Goal: Register for event/course

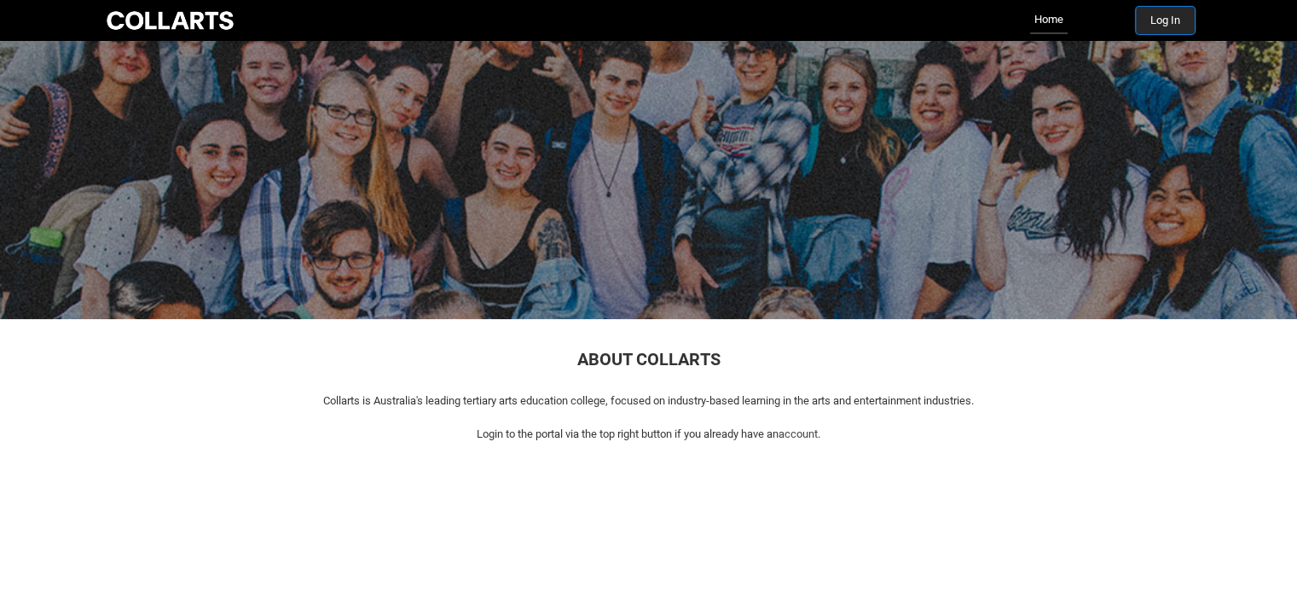
click at [1178, 27] on button "Log In" at bounding box center [1165, 20] width 59 height 27
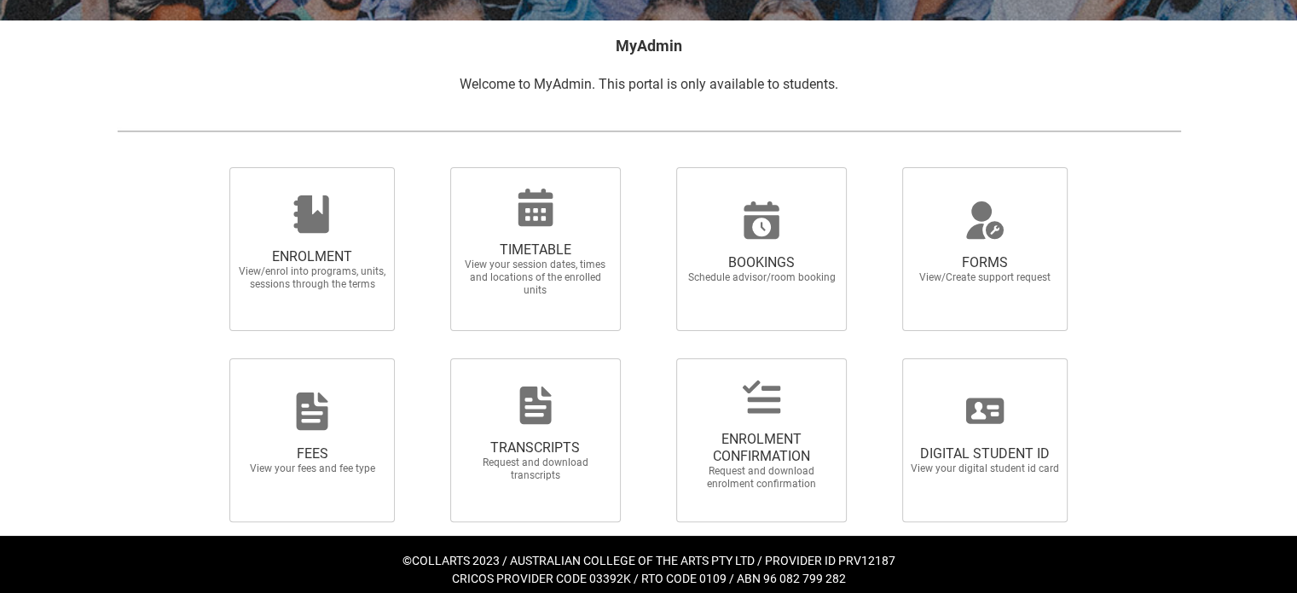
scroll to position [332, 0]
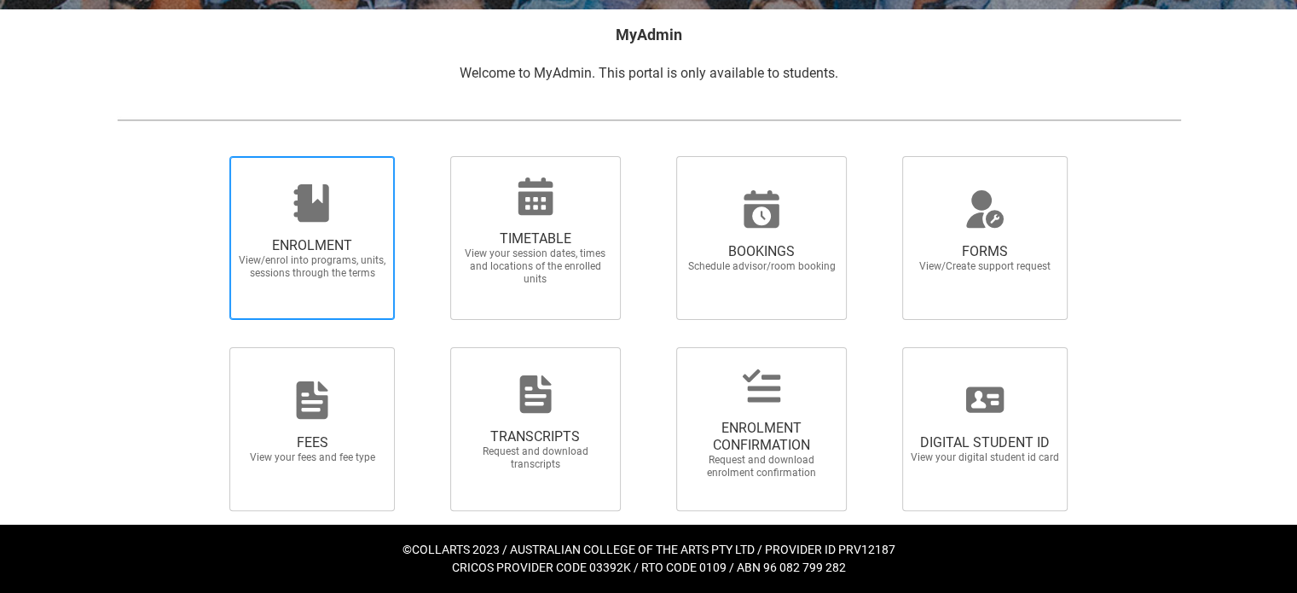
click at [362, 293] on span "ENROLMENT View/enrol into programs, units, sessions through the terms" at bounding box center [312, 258] width 164 height 70
click at [209, 156] on input "ENROLMENT View/enrol into programs, units, sessions through the terms" at bounding box center [208, 155] width 1 height 1
radio input "true"
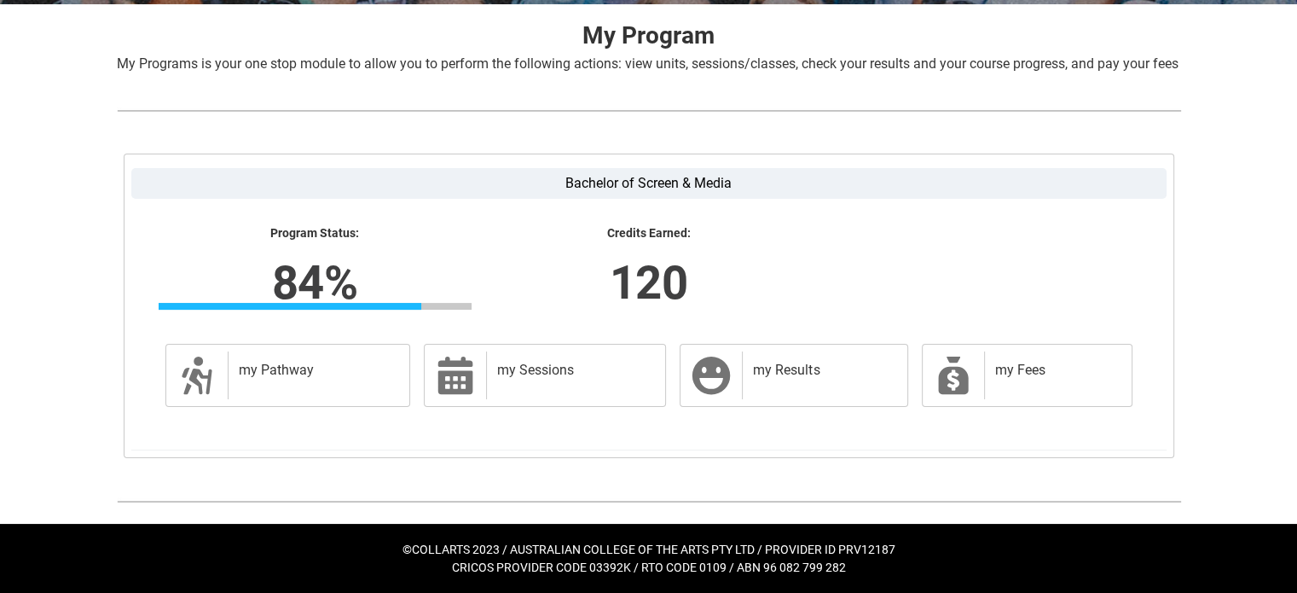
scroll to position [356, 0]
click at [540, 379] on div "my Sessions" at bounding box center [572, 375] width 172 height 48
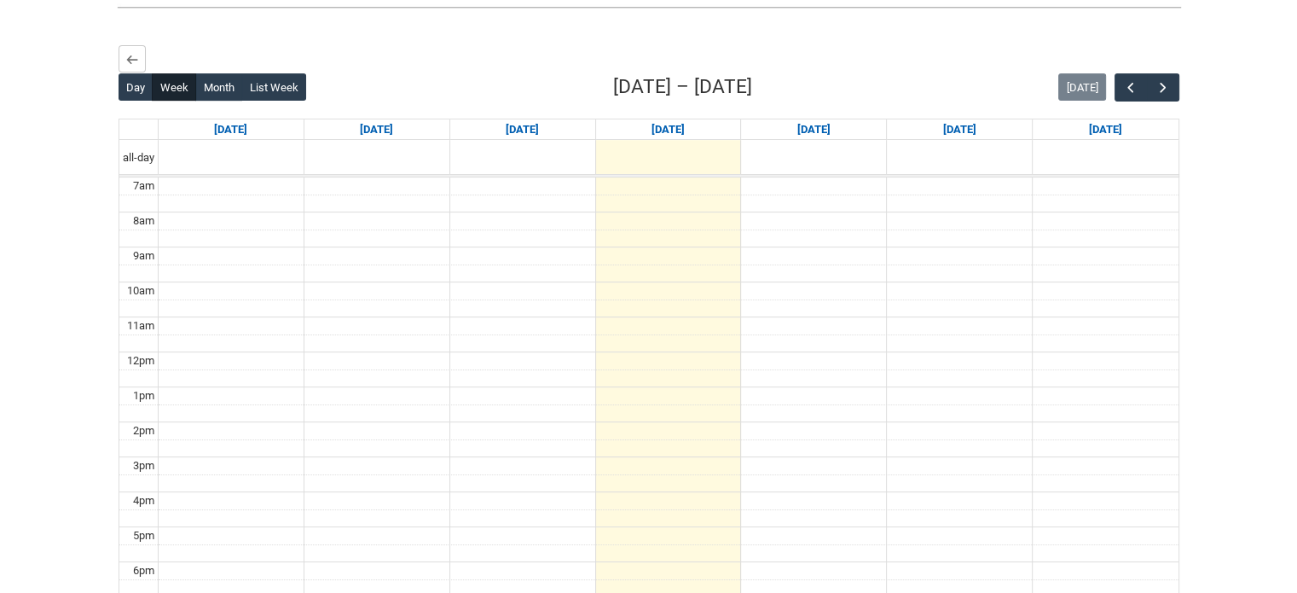
scroll to position [454, 0]
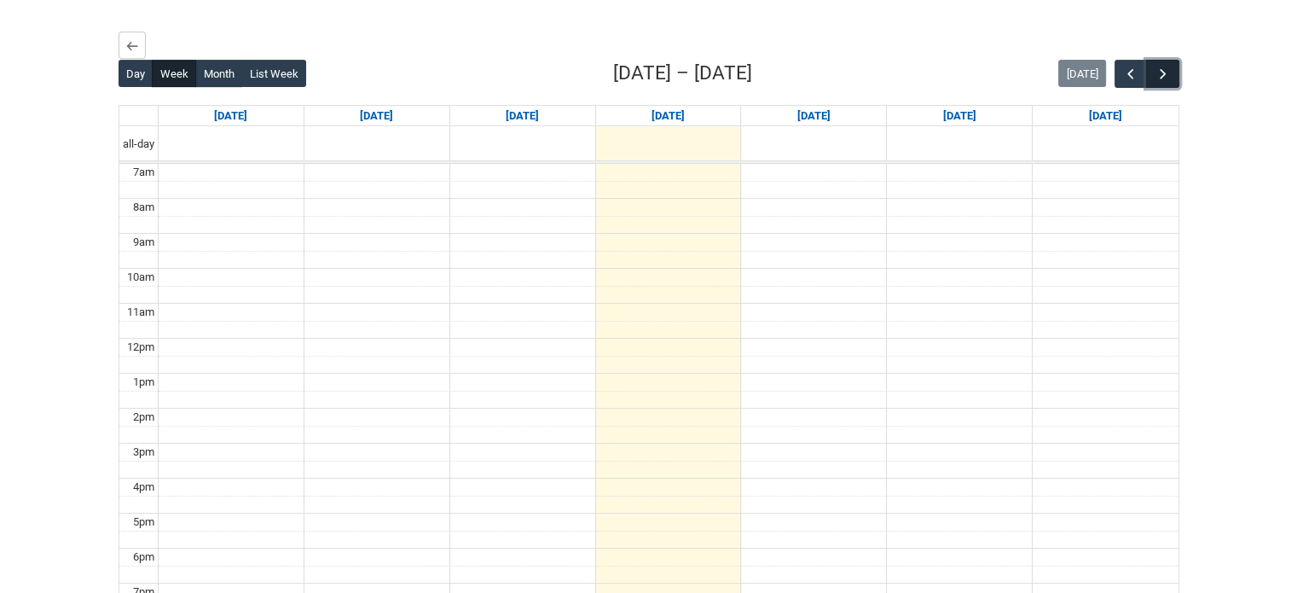
click at [1158, 83] on span "button" at bounding box center [1163, 74] width 17 height 17
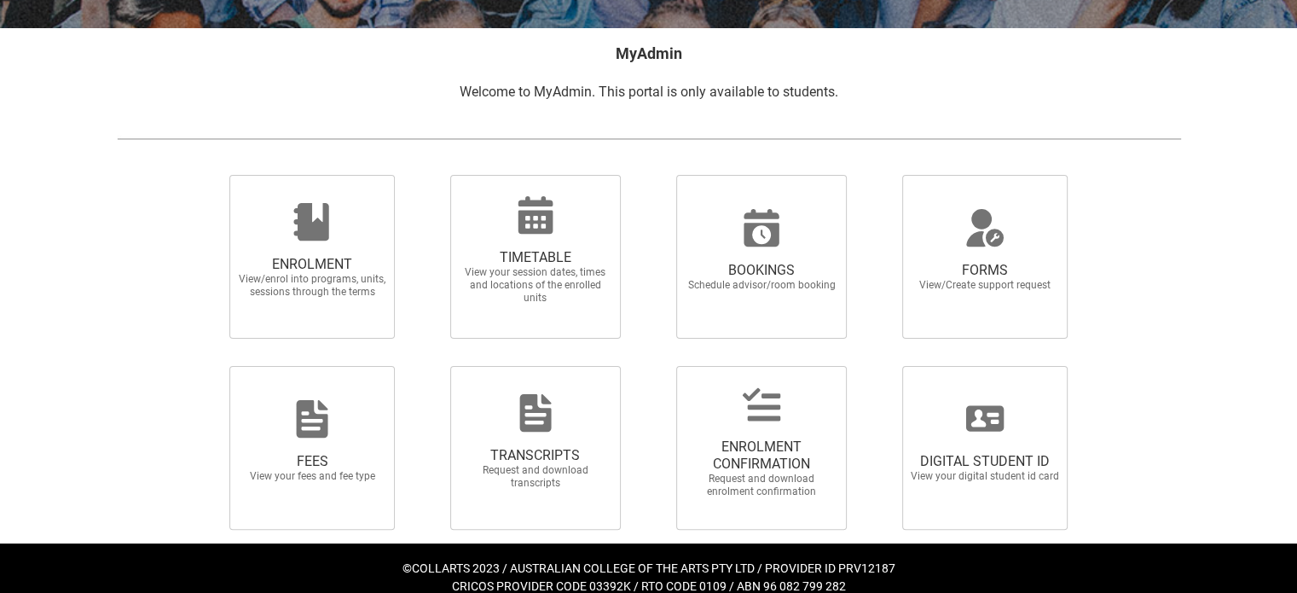
scroll to position [315, 0]
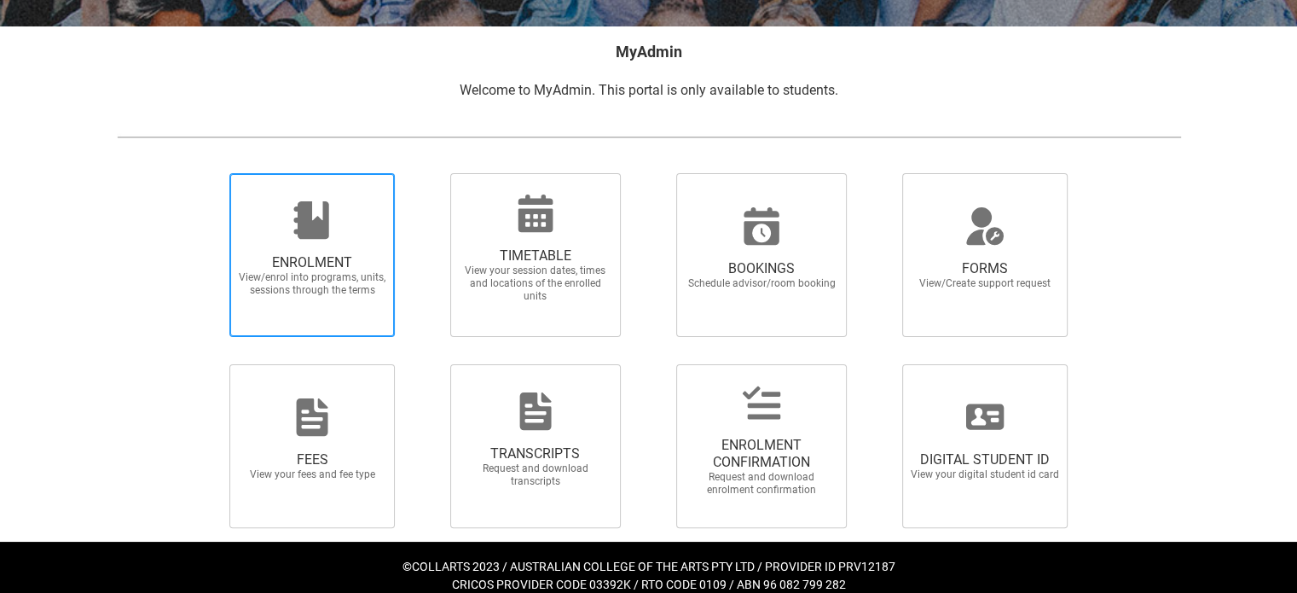
click at [290, 260] on span "ENROLMENT" at bounding box center [312, 262] width 150 height 17
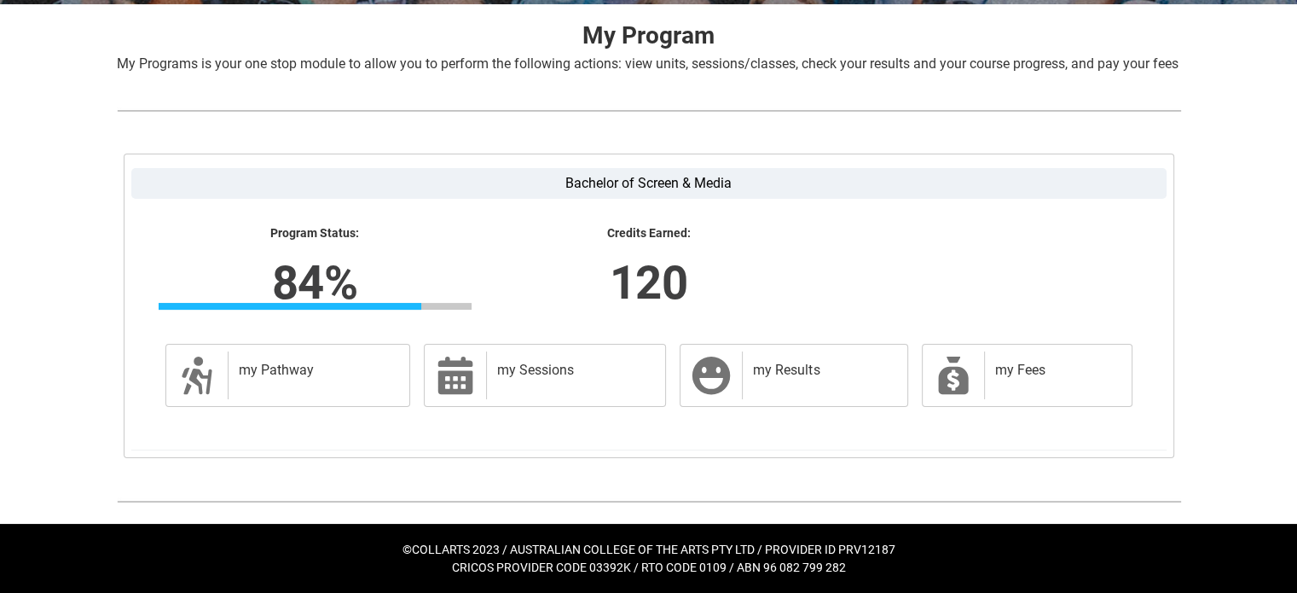
scroll to position [356, 0]
click at [254, 363] on h2 "my Pathway" at bounding box center [316, 370] width 154 height 17
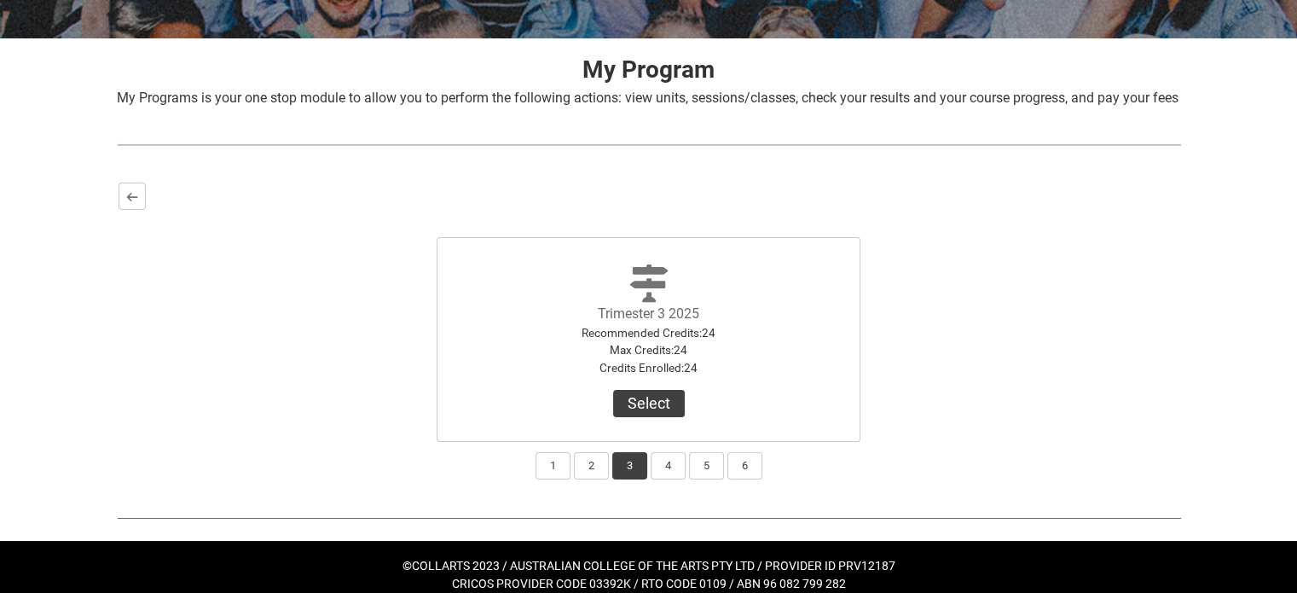
scroll to position [339, 0]
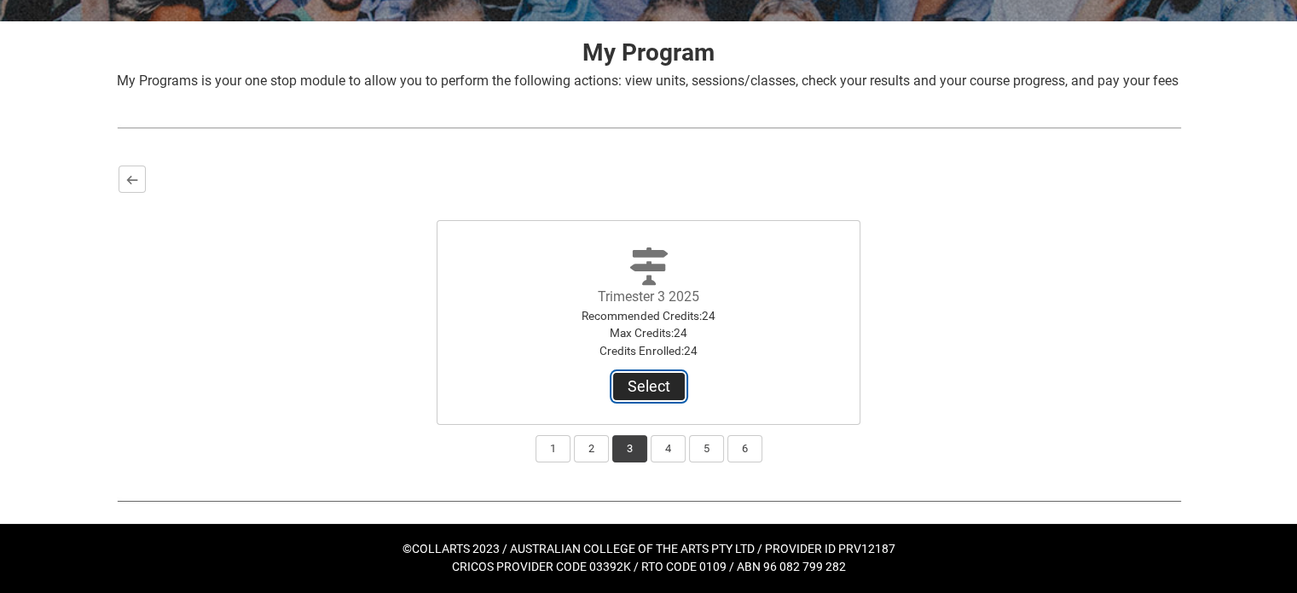
click at [670, 384] on button "Select" at bounding box center [649, 386] width 72 height 27
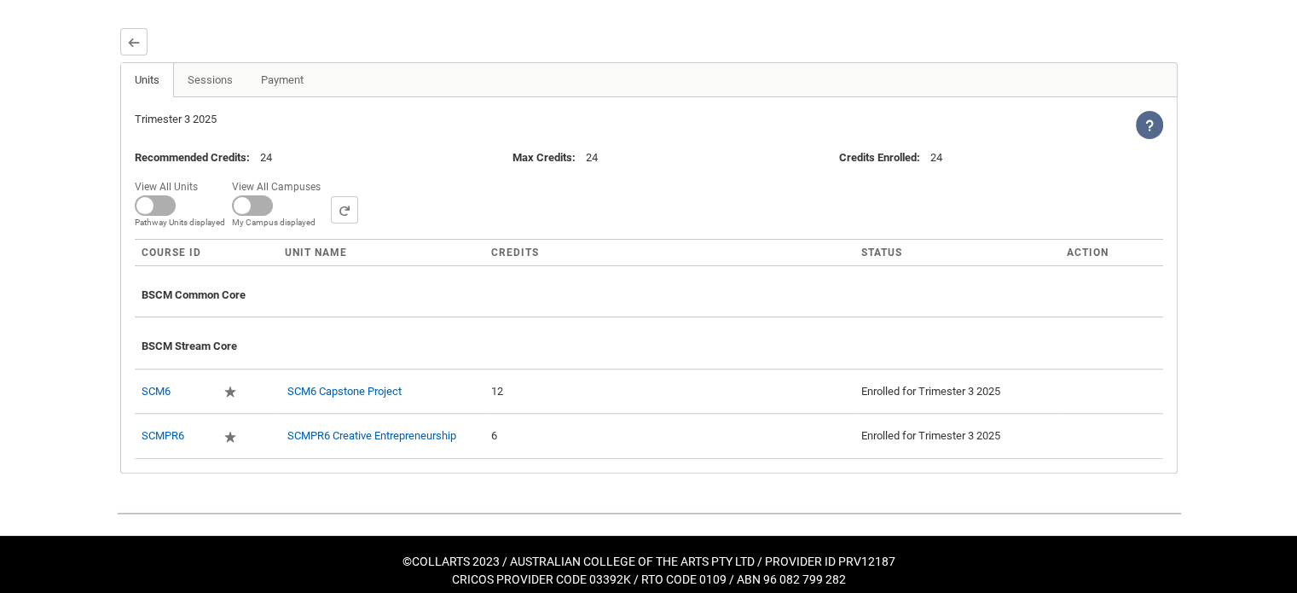
scroll to position [453, 0]
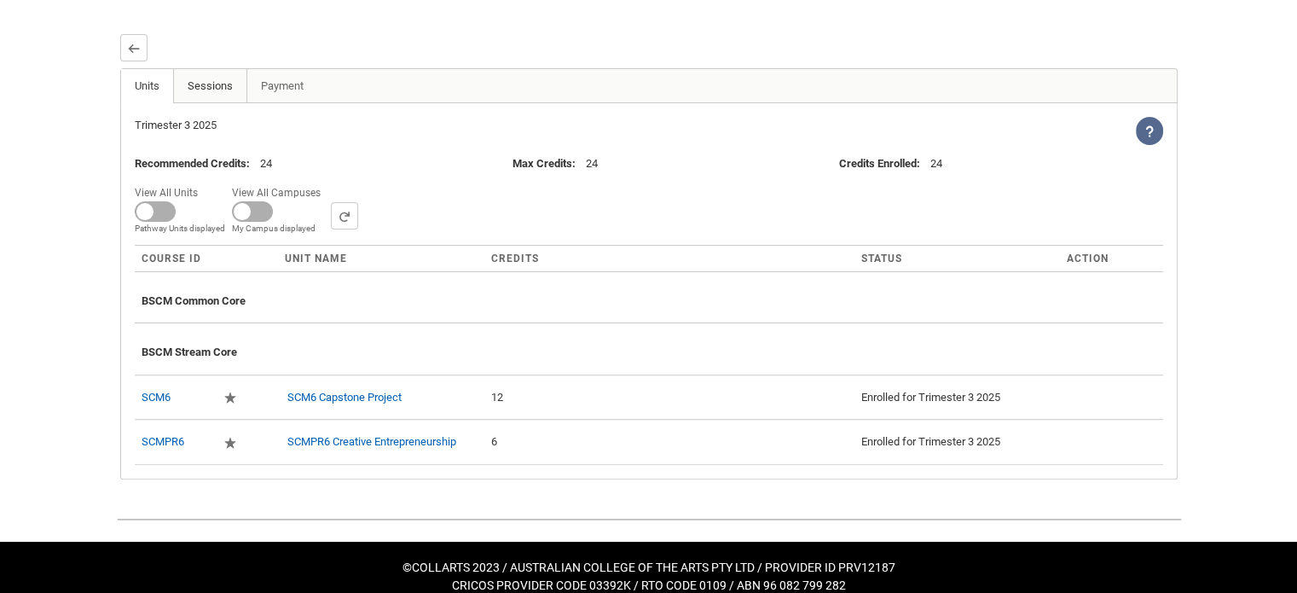
click at [200, 103] on link "Sessions" at bounding box center [210, 86] width 74 height 34
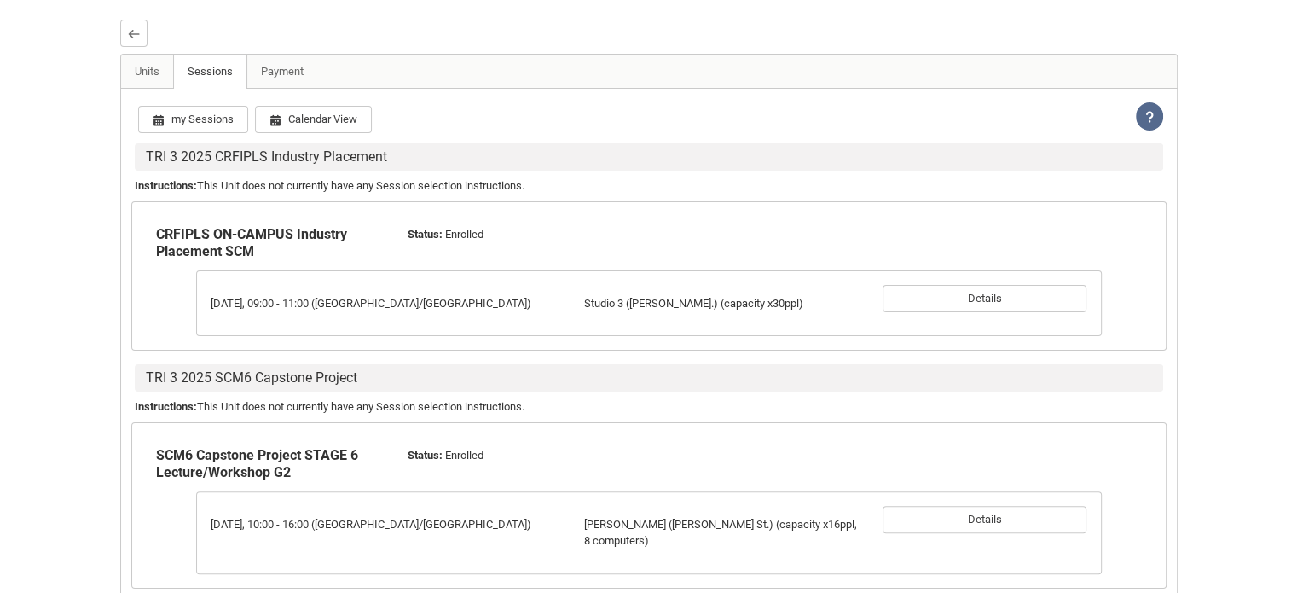
scroll to position [465, 0]
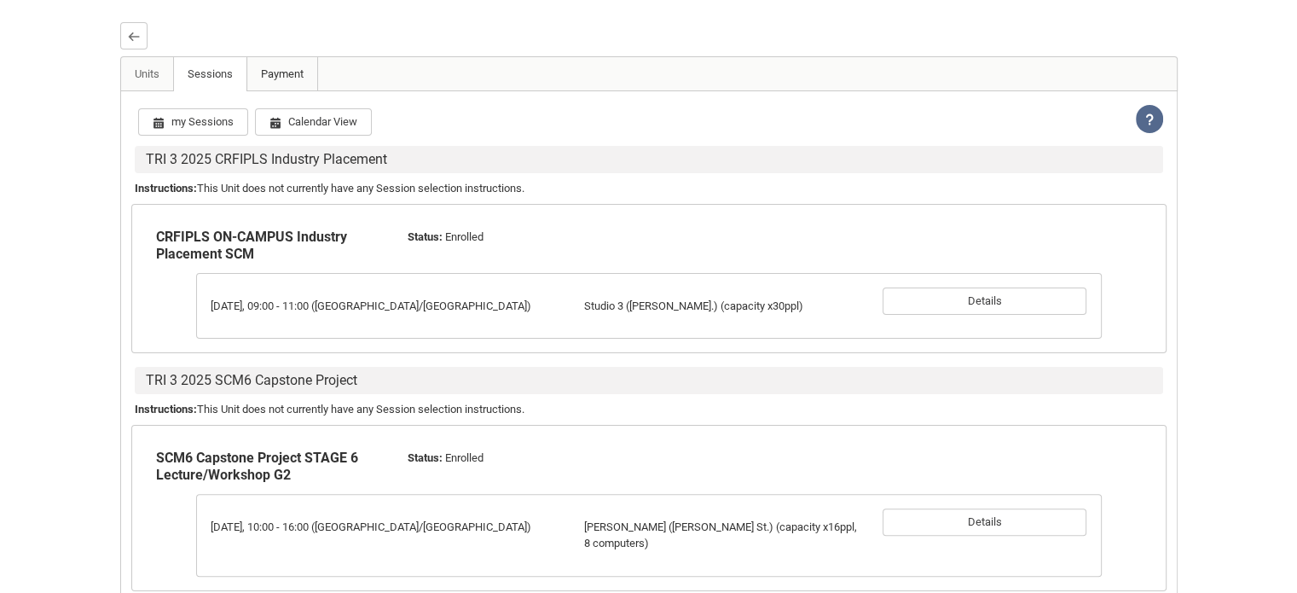
click at [292, 91] on link "Payment" at bounding box center [283, 74] width 72 height 34
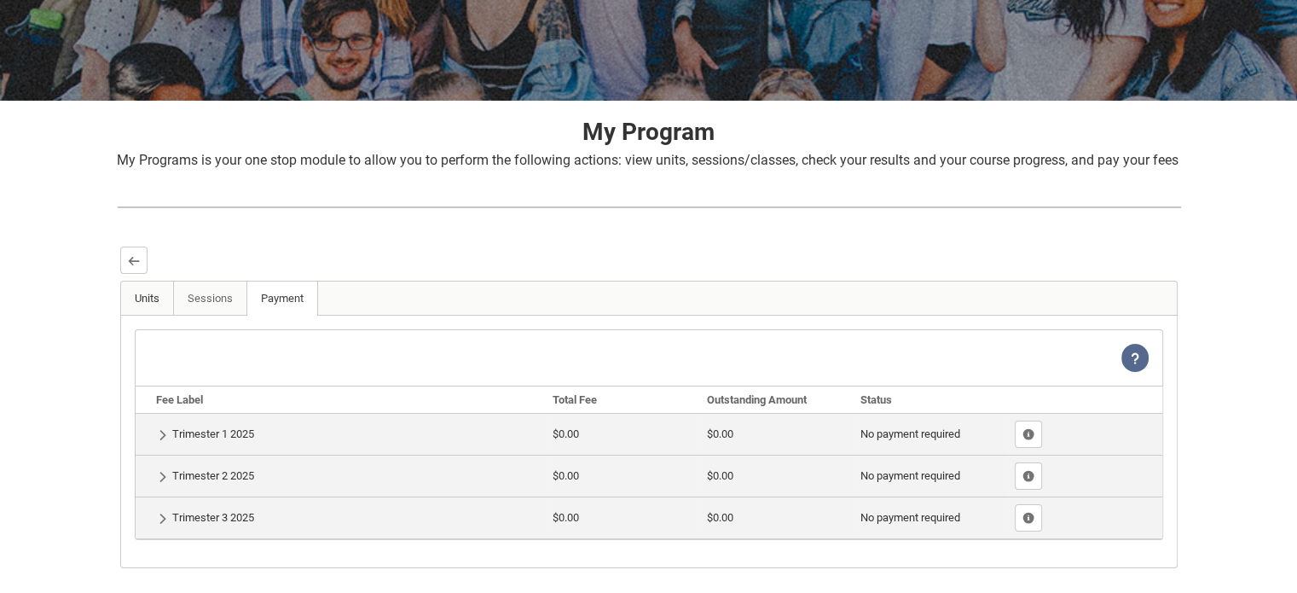
scroll to position [365, 0]
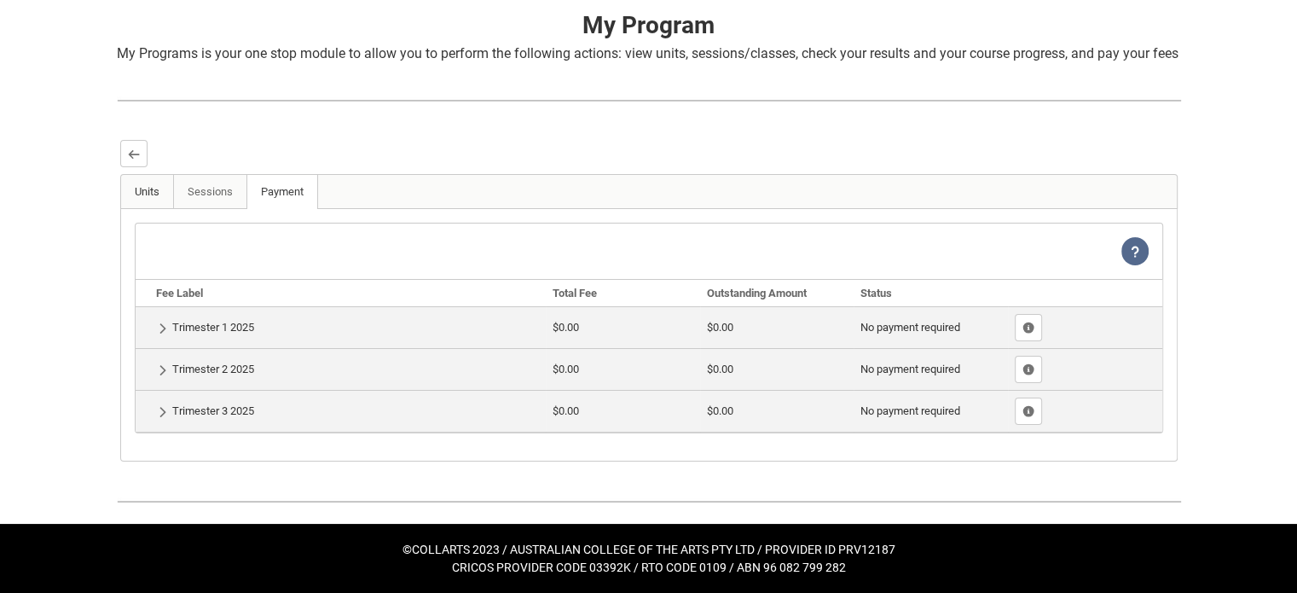
click at [159, 185] on link "Units" at bounding box center [147, 192] width 53 height 34
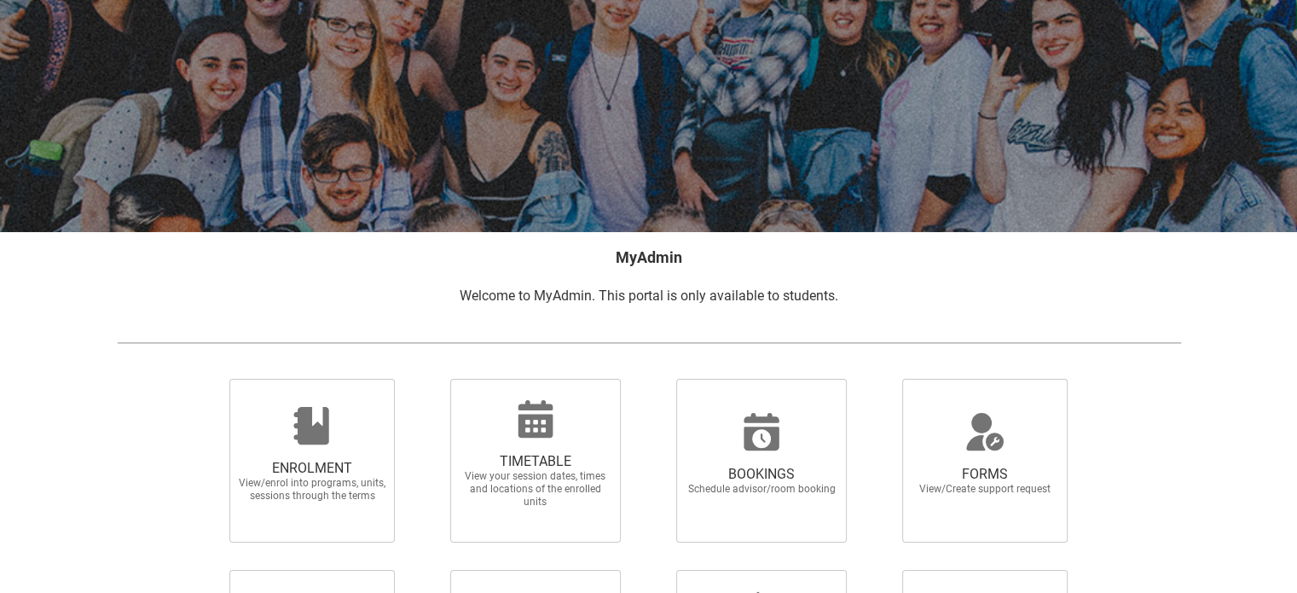
scroll to position [55, 0]
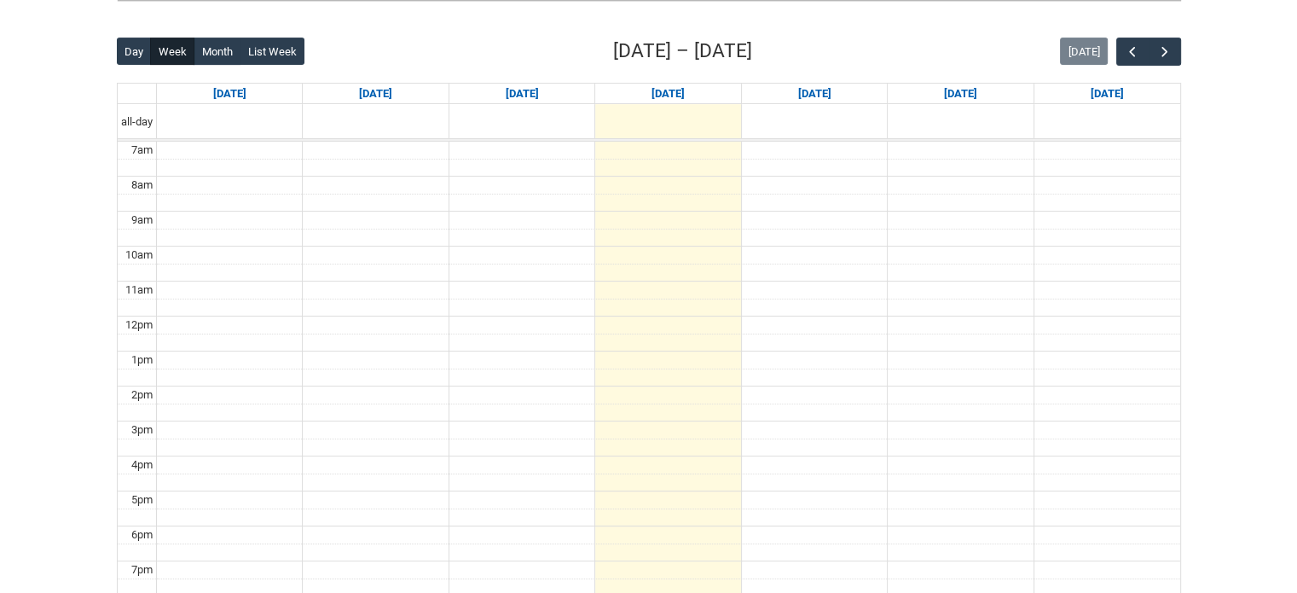
scroll to position [413, 0]
click at [1158, 50] on span "button" at bounding box center [1165, 52] width 17 height 17
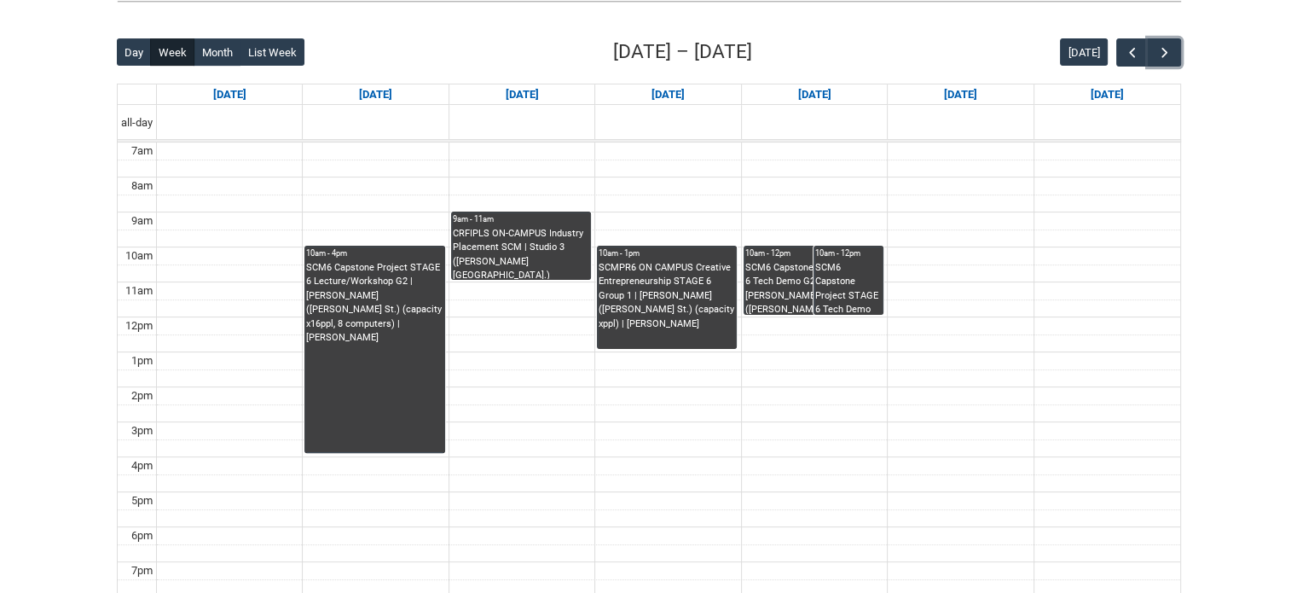
click at [531, 241] on div "CRFIPLS ON-CAMPUS Industry Placement SCM | Studio 3 ([PERSON_NAME][GEOGRAPHIC_D…" at bounding box center [521, 253] width 136 height 53
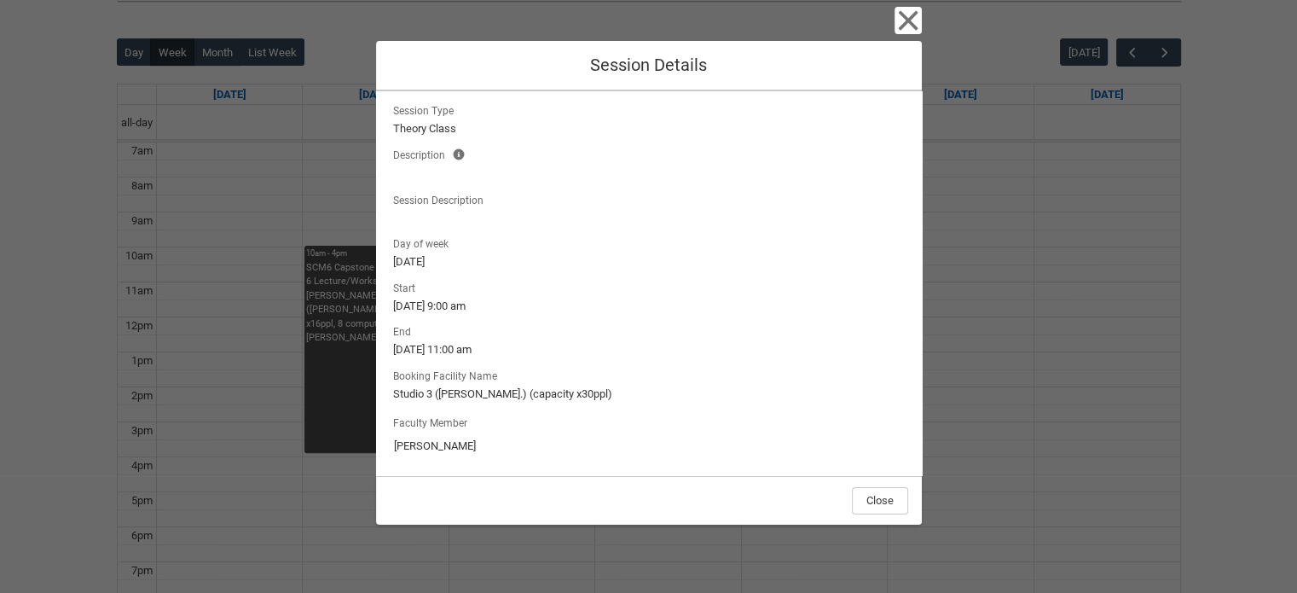
scroll to position [96, 0]
click at [911, 9] on icon "button" at bounding box center [908, 20] width 27 height 27
